Goal: Information Seeking & Learning: Learn about a topic

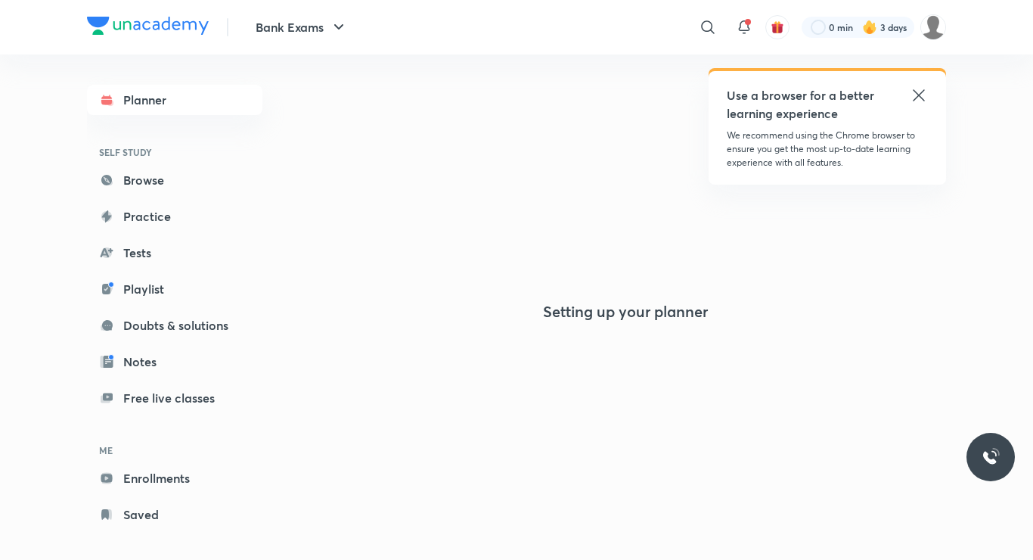
click at [917, 102] on icon at bounding box center [919, 95] width 18 height 18
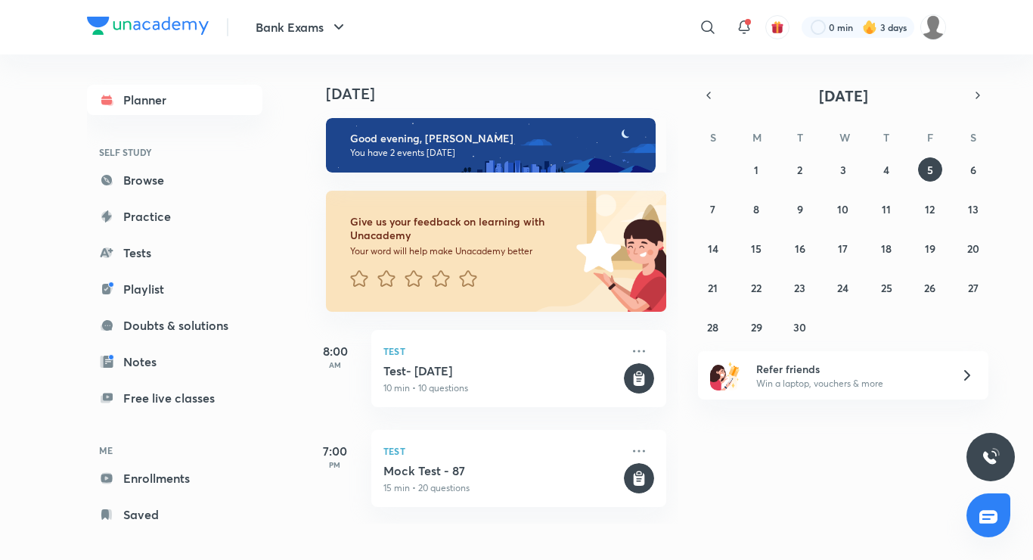
drag, startPoint x: 685, startPoint y: 501, endPoint x: 669, endPoint y: 479, distance: 27.7
click at [683, 498] on div "[DATE] Good evening, [PERSON_NAME] You have 2 events [DATE] Give us your feedba…" at bounding box center [667, 288] width 725 height 469
click at [711, 24] on icon at bounding box center [708, 27] width 18 height 18
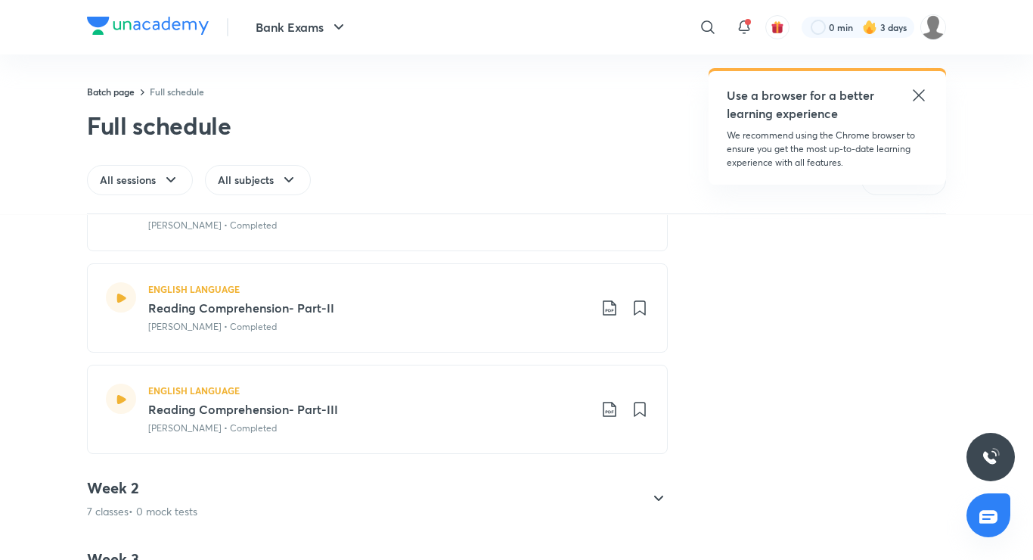
scroll to position [681, 0]
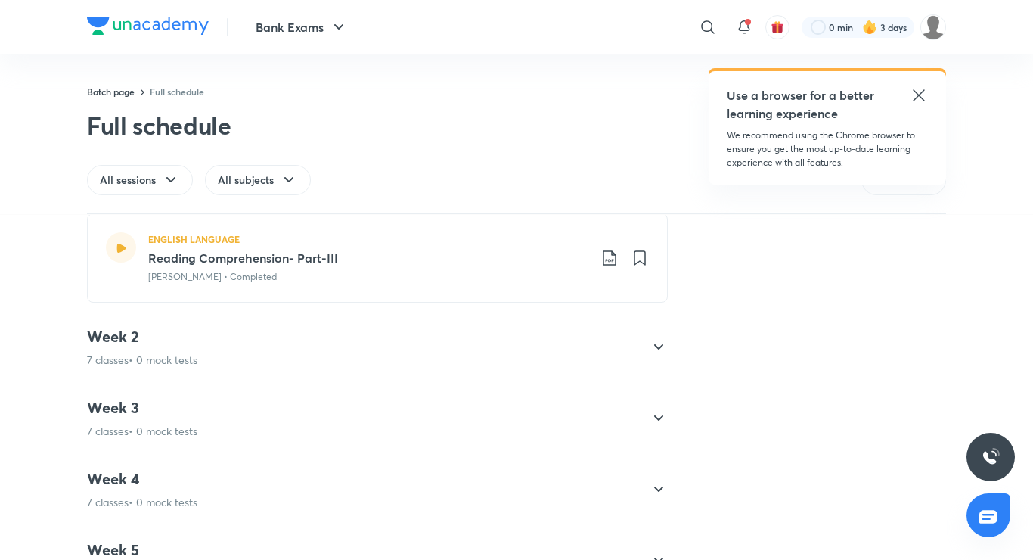
click at [419, 357] on div "Week 2 7 classes • 0 mock tests" at bounding box center [364, 347] width 554 height 41
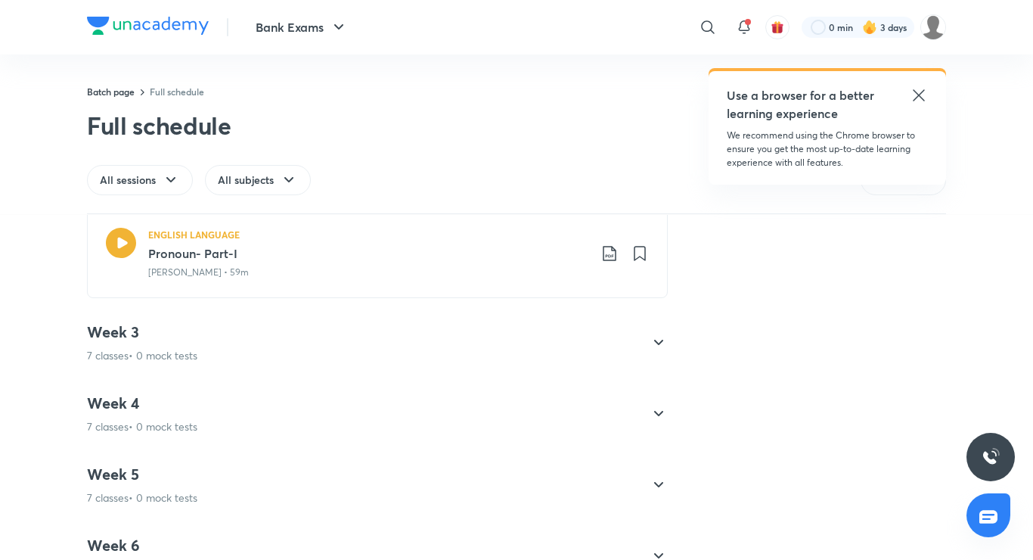
click at [191, 352] on p "7 classes • 0 mock tests" at bounding box center [142, 355] width 110 height 15
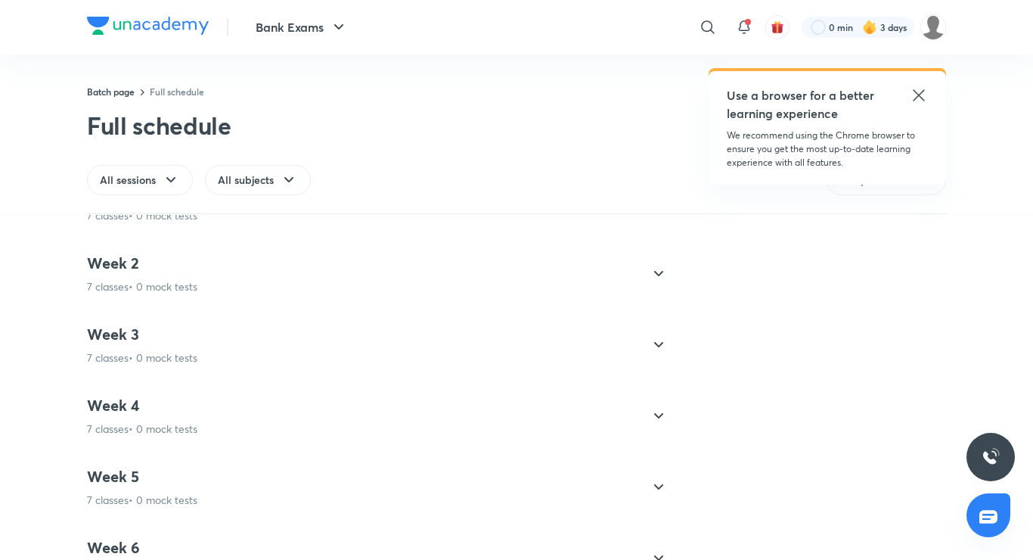
scroll to position [0, 0]
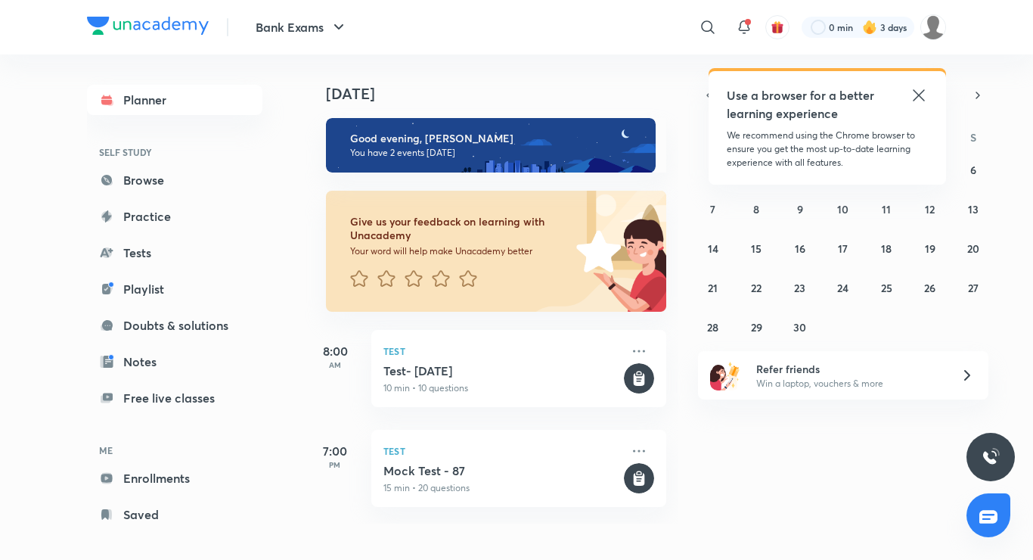
click at [920, 98] on icon at bounding box center [918, 94] width 11 height 11
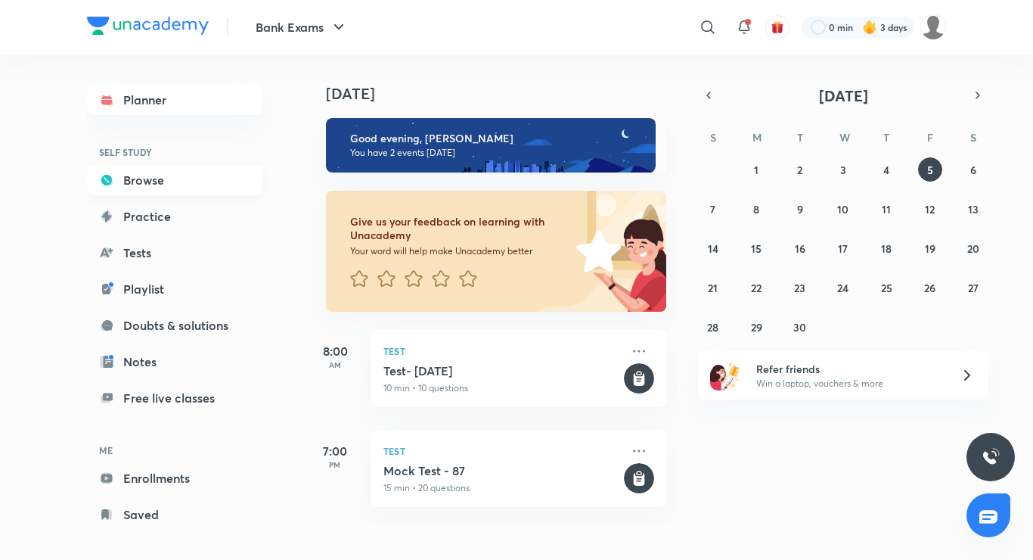
click at [170, 170] on link "Browse" at bounding box center [174, 180] width 175 height 30
